Goal: Task Accomplishment & Management: Manage account settings

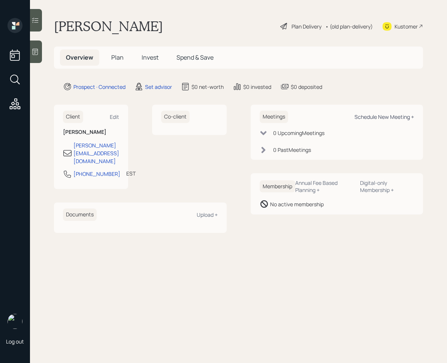
click at [382, 117] on div "Schedule New Meeting +" at bounding box center [385, 116] width 60 height 7
select select "round-[PERSON_NAME]"
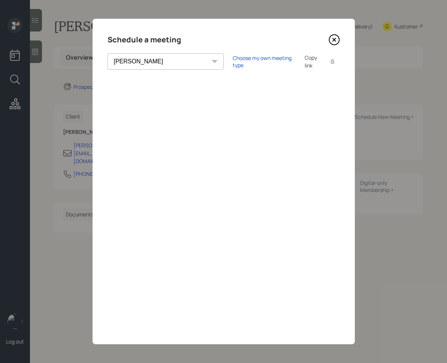
click at [335, 43] on icon at bounding box center [334, 39] width 11 height 11
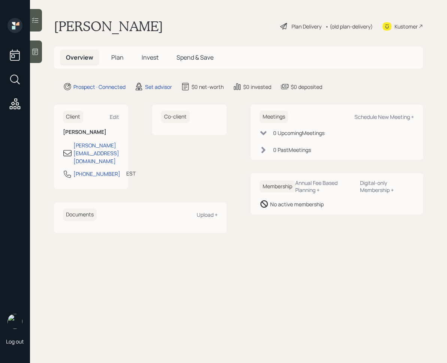
click at [43, 49] on main "[PERSON_NAME] Plan Delivery • (old plan-delivery) Kustomer Overview Plan Invest…" at bounding box center [238, 181] width 417 height 363
click at [37, 51] on icon at bounding box center [34, 51] width 7 height 7
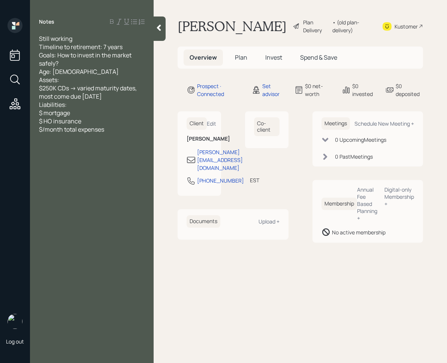
click at [159, 35] on div at bounding box center [160, 28] width 12 height 24
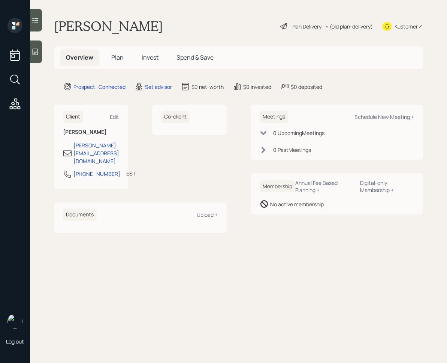
click at [33, 54] on icon at bounding box center [34, 51] width 7 height 7
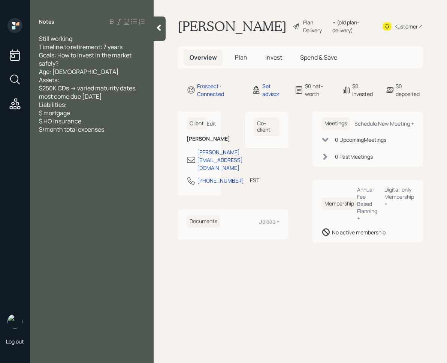
click at [158, 36] on div at bounding box center [160, 28] width 12 height 24
